Goal: Information Seeking & Learning: Learn about a topic

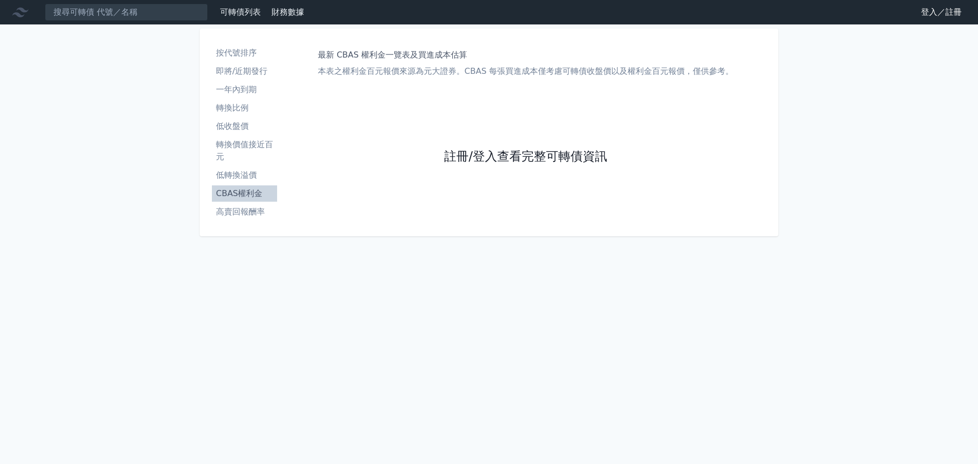
click at [549, 149] on link "註冊/登入查看完整可轉債資訊" at bounding box center [525, 157] width 163 height 16
click at [494, 152] on link "註冊/登入查看完整可轉債資訊" at bounding box center [525, 157] width 163 height 16
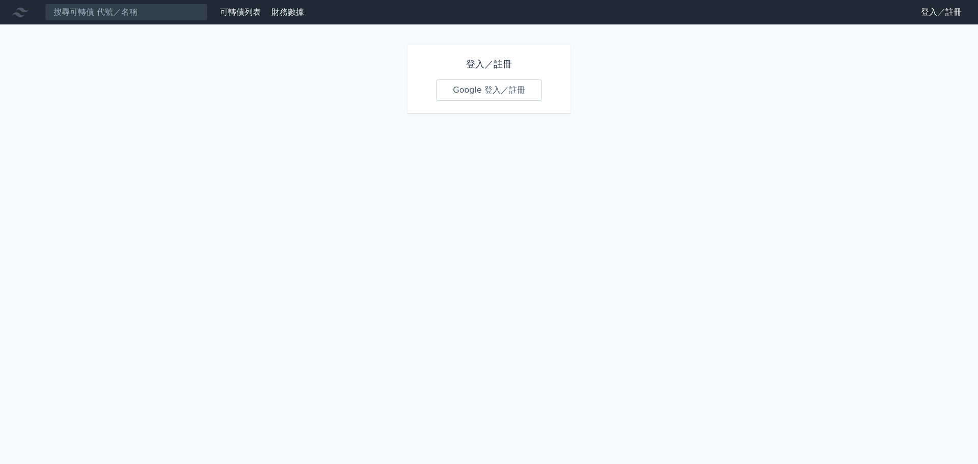
click at [492, 90] on link "Google 登入／註冊" at bounding box center [489, 89] width 106 height 21
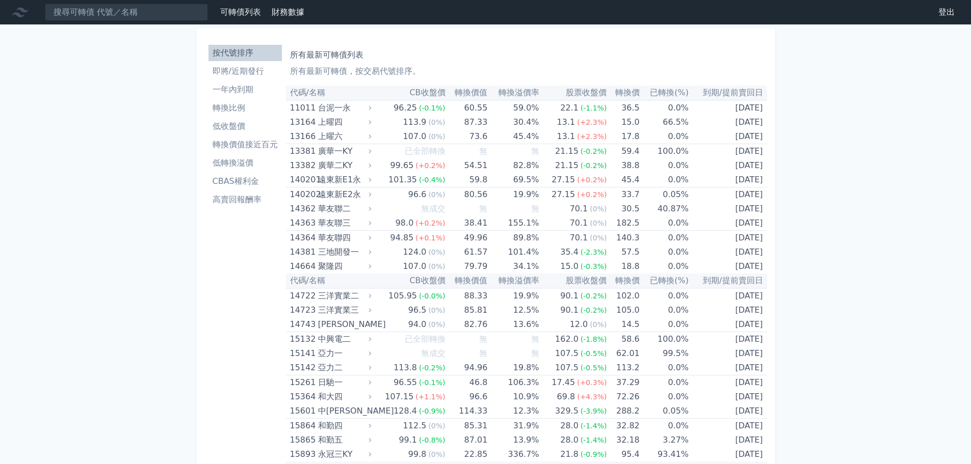
click at [237, 175] on link "CBAS權利金" at bounding box center [244, 181] width 73 height 16
click at [237, 176] on li "CBAS權利金" at bounding box center [244, 181] width 73 height 12
click at [238, 181] on li "CBAS權利金" at bounding box center [244, 181] width 73 height 12
click at [232, 181] on li "CBAS權利金" at bounding box center [244, 181] width 73 height 12
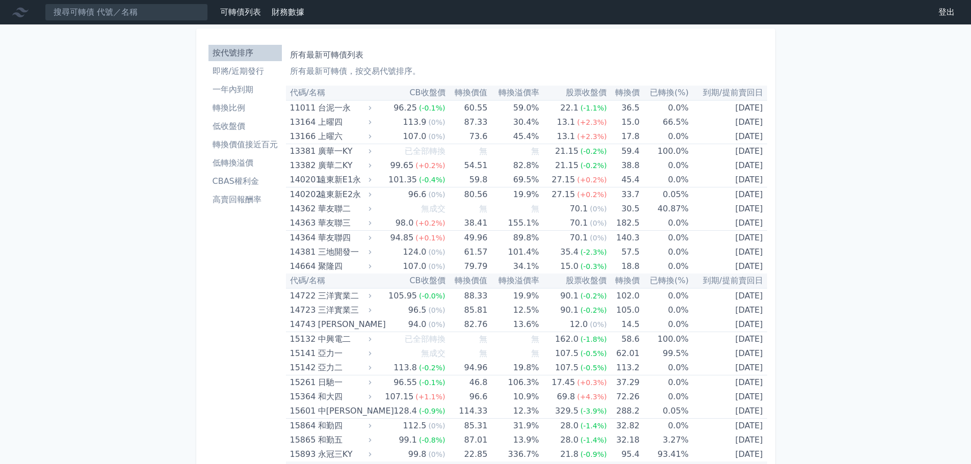
click at [236, 204] on li "高賣回報酬率" at bounding box center [244, 200] width 73 height 12
click at [235, 177] on li "CBAS權利金" at bounding box center [244, 181] width 73 height 12
click at [235, 181] on li "CBAS權利金" at bounding box center [244, 181] width 73 height 12
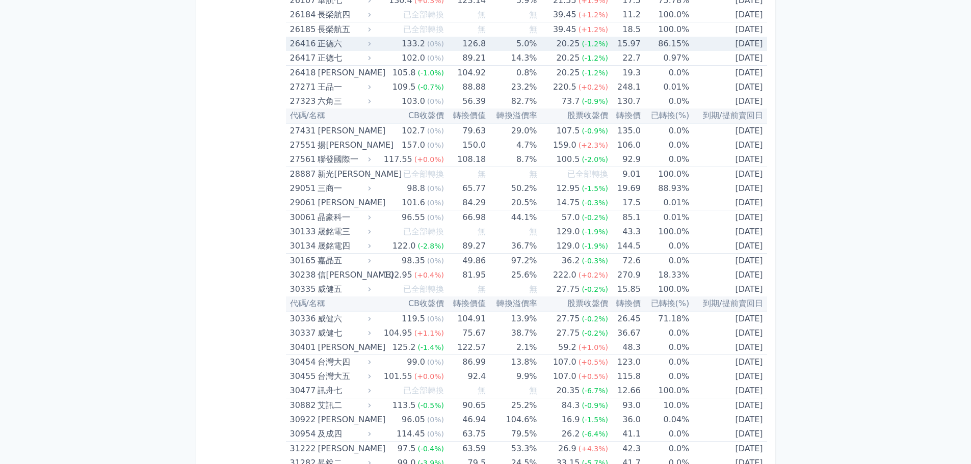
scroll to position [2623, 0]
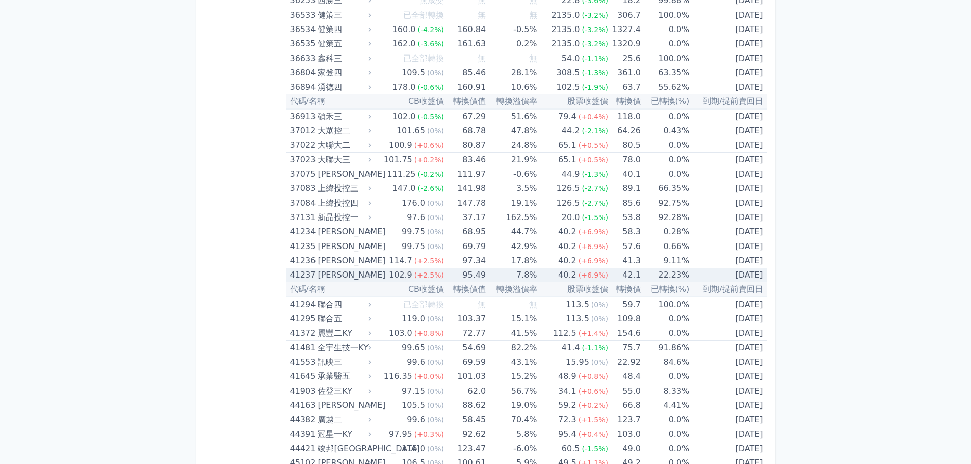
click at [701, 275] on td "[DATE]" at bounding box center [727, 275] width 77 height 14
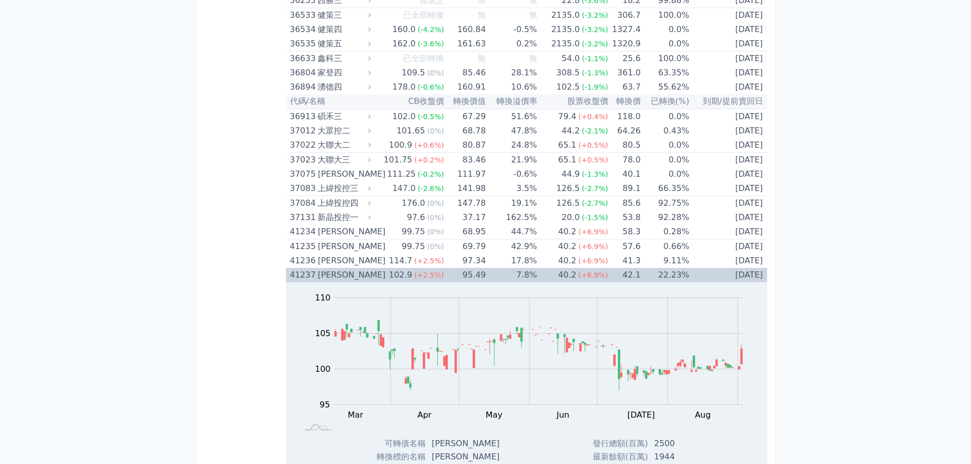
click at [701, 275] on td "[DATE]" at bounding box center [727, 275] width 77 height 14
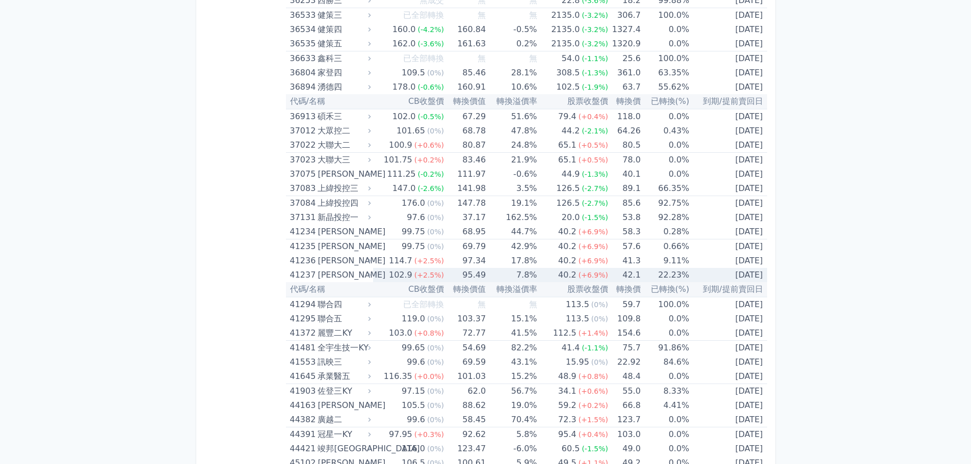
click at [701, 275] on td "[DATE]" at bounding box center [727, 275] width 77 height 14
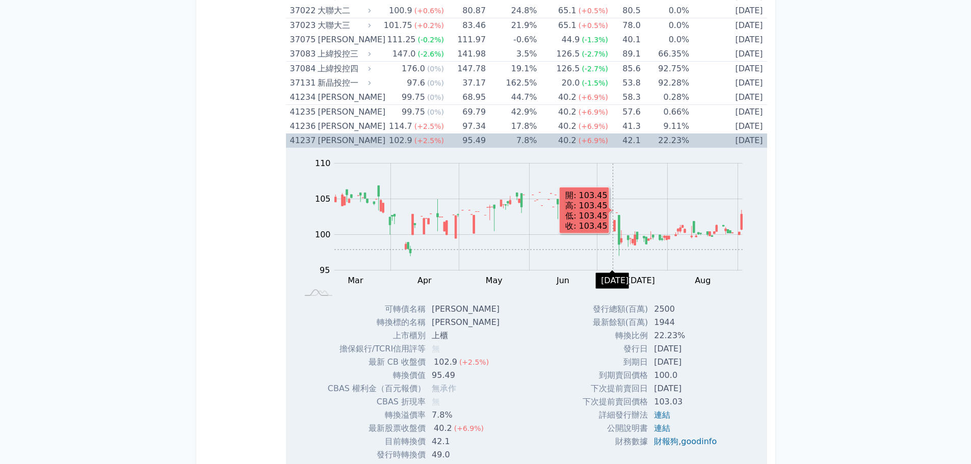
scroll to position [2776, 0]
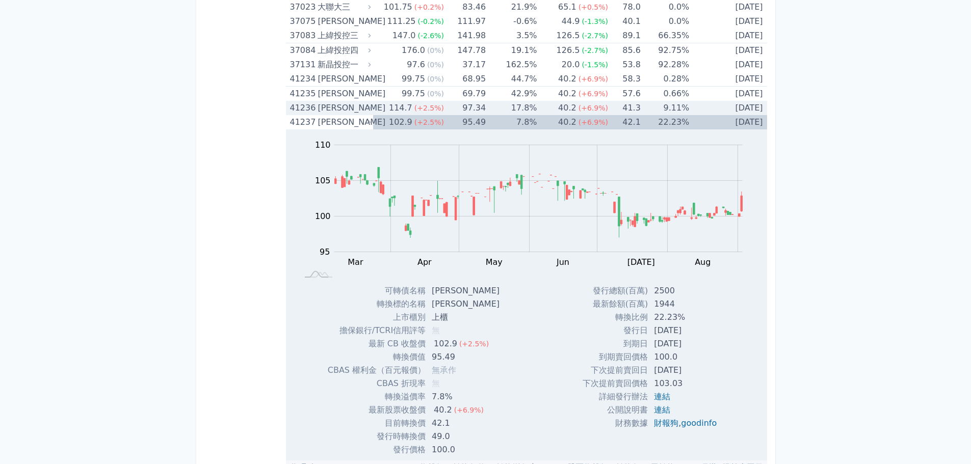
click at [655, 109] on td "9.11%" at bounding box center [664, 108] width 48 height 14
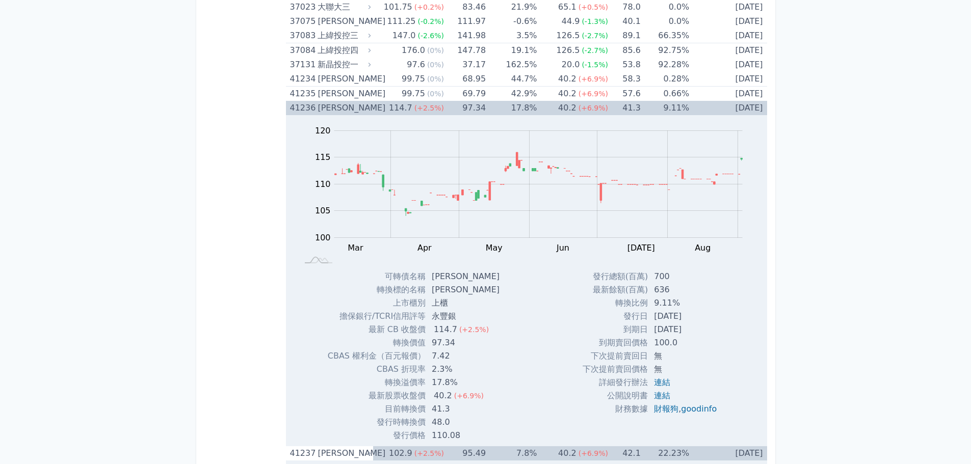
click at [655, 109] on td "9.11%" at bounding box center [664, 108] width 48 height 14
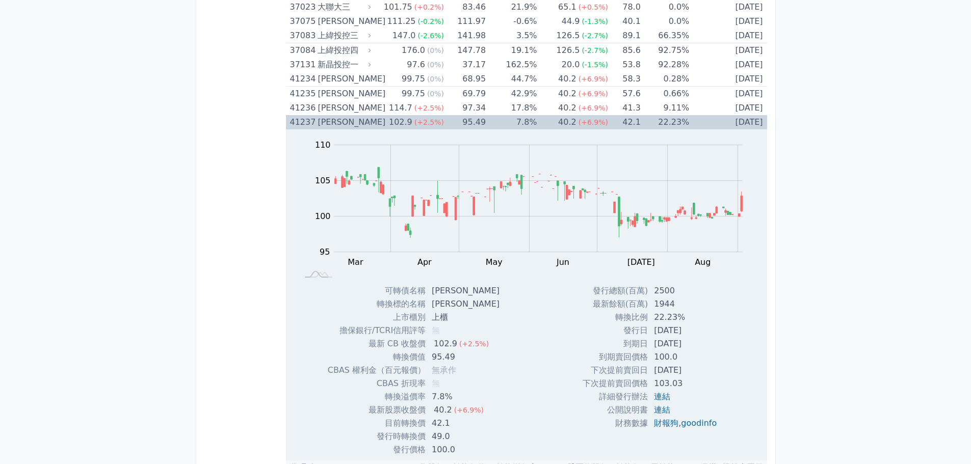
click at [660, 120] on td "22.23%" at bounding box center [664, 122] width 48 height 14
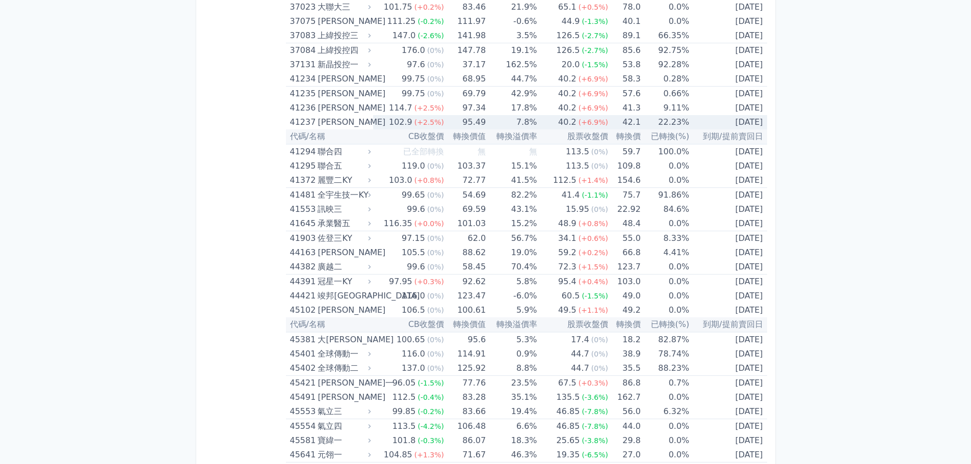
click at [660, 120] on td "22.23%" at bounding box center [664, 122] width 48 height 14
